Goal: Navigation & Orientation: Understand site structure

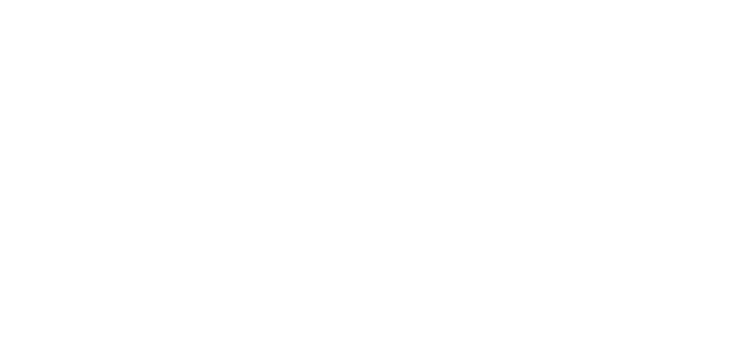
drag, startPoint x: 146, startPoint y: 47, endPoint x: 47, endPoint y: 31, distance: 100.1
click at [147, 0] on html at bounding box center [365, 0] width 730 height 0
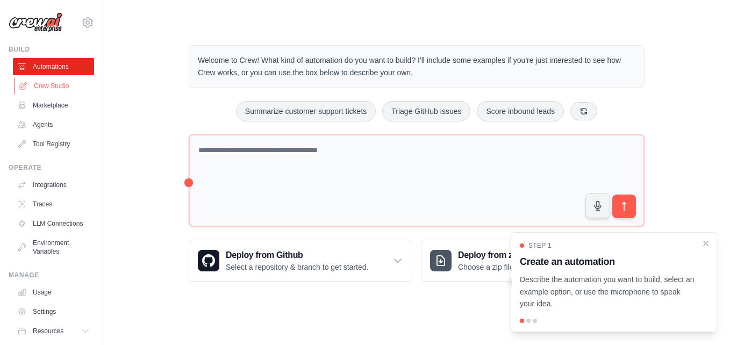
click at [53, 86] on link "Crew Studio" at bounding box center [54, 85] width 81 height 17
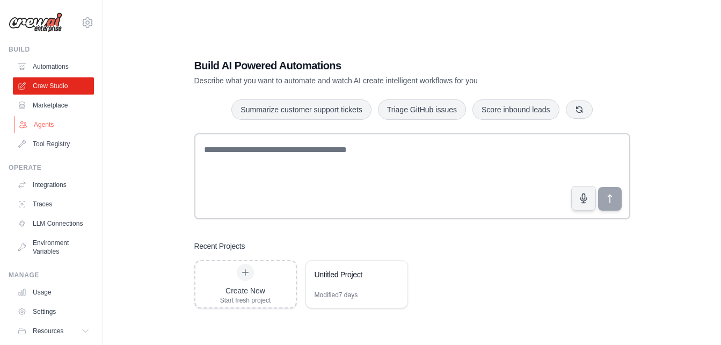
click at [55, 121] on link "Agents" at bounding box center [54, 124] width 81 height 17
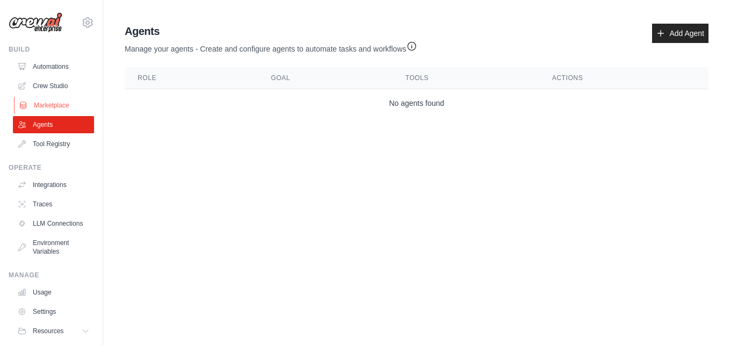
click at [45, 99] on link "Marketplace" at bounding box center [54, 105] width 81 height 17
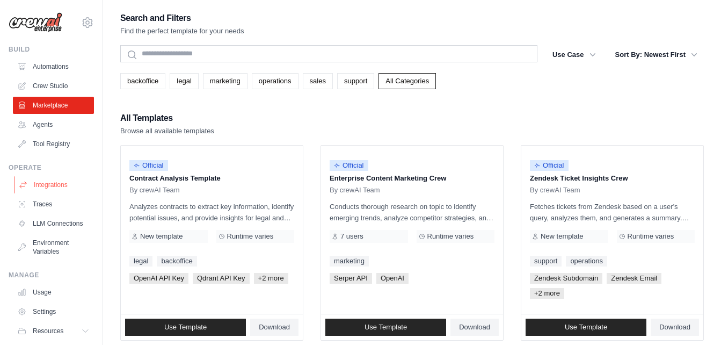
click at [50, 182] on link "Integrations" at bounding box center [54, 184] width 81 height 17
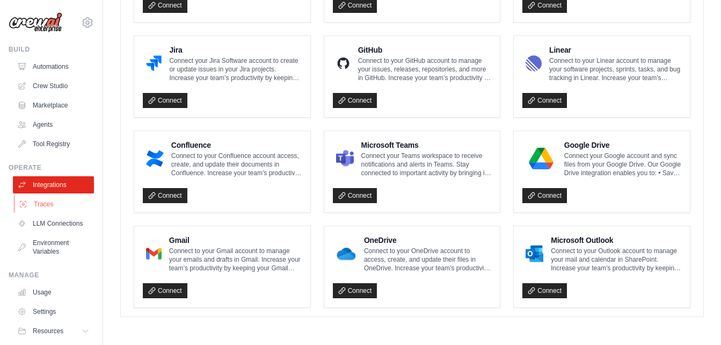
click at [50, 200] on link "Traces" at bounding box center [54, 204] width 81 height 17
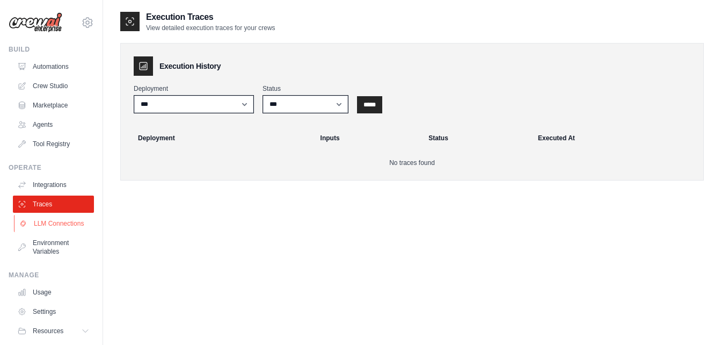
click at [50, 218] on link "LLM Connections" at bounding box center [54, 223] width 81 height 17
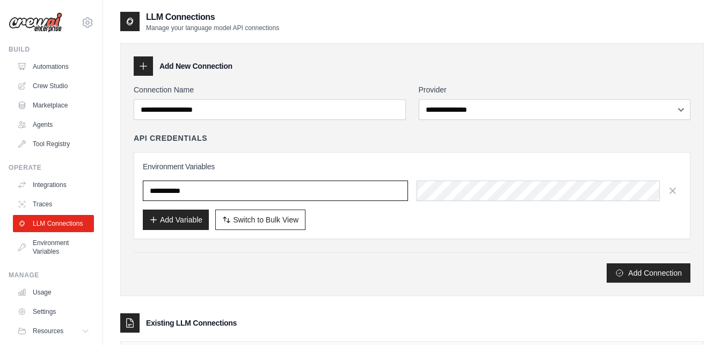
click at [396, 189] on input "text" at bounding box center [275, 191] width 265 height 20
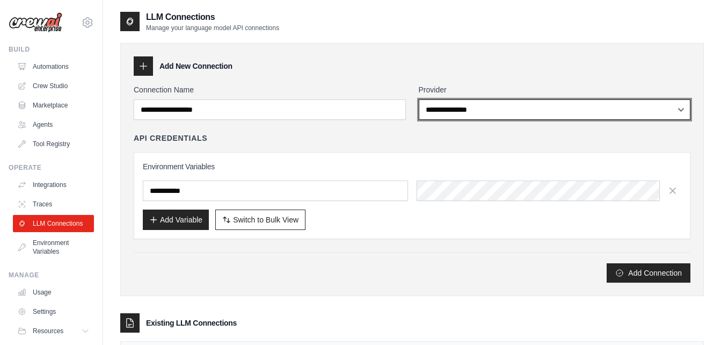
click at [472, 112] on select "**********" at bounding box center [555, 109] width 272 height 20
click at [492, 103] on select "**********" at bounding box center [555, 109] width 272 height 20
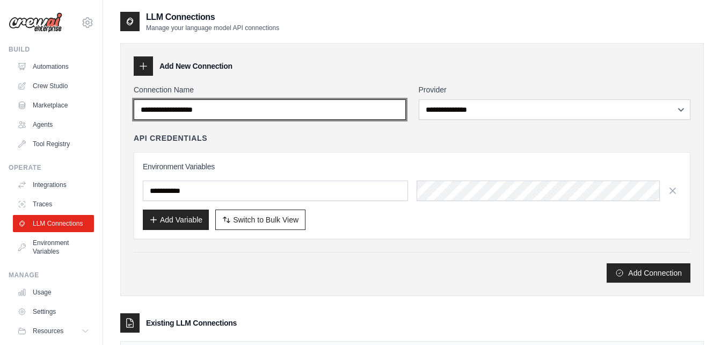
click at [399, 105] on input "Connection Name" at bounding box center [270, 109] width 272 height 20
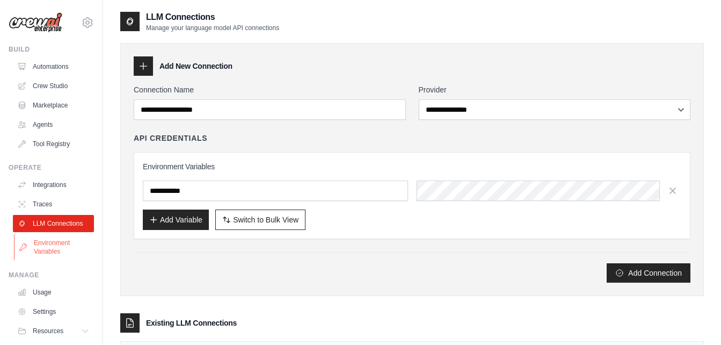
click at [53, 243] on link "Environment Variables" at bounding box center [54, 247] width 81 height 26
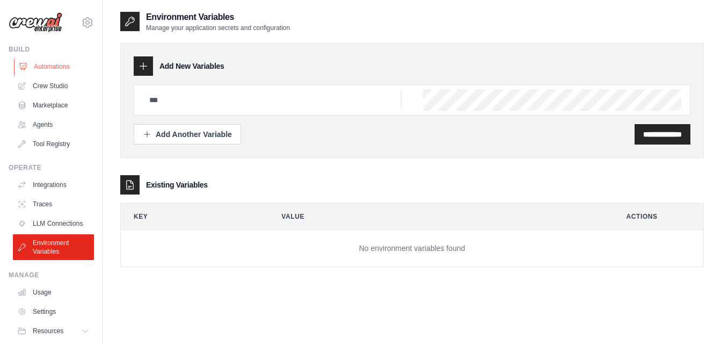
click at [66, 71] on link "Automations" at bounding box center [54, 66] width 81 height 17
